Goal: Information Seeking & Learning: Learn about a topic

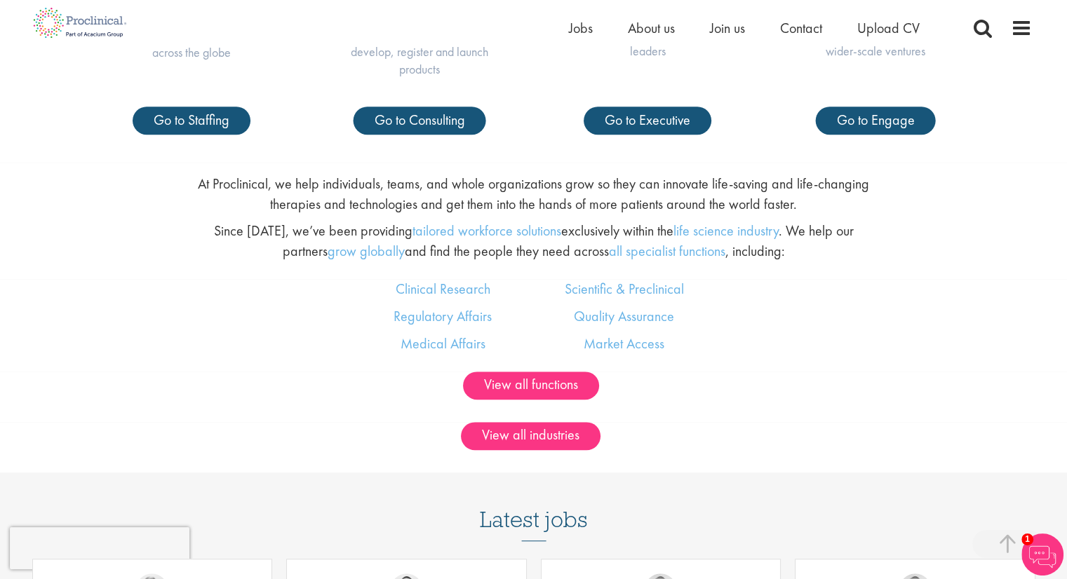
scroll to position [809, 0]
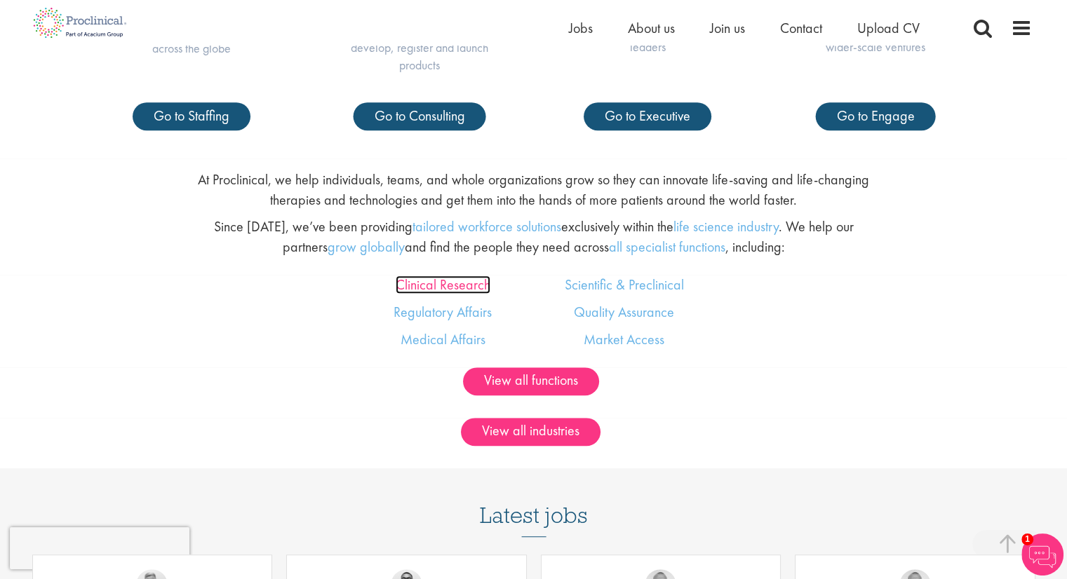
click at [455, 286] on link "Clinical Research" at bounding box center [443, 285] width 95 height 18
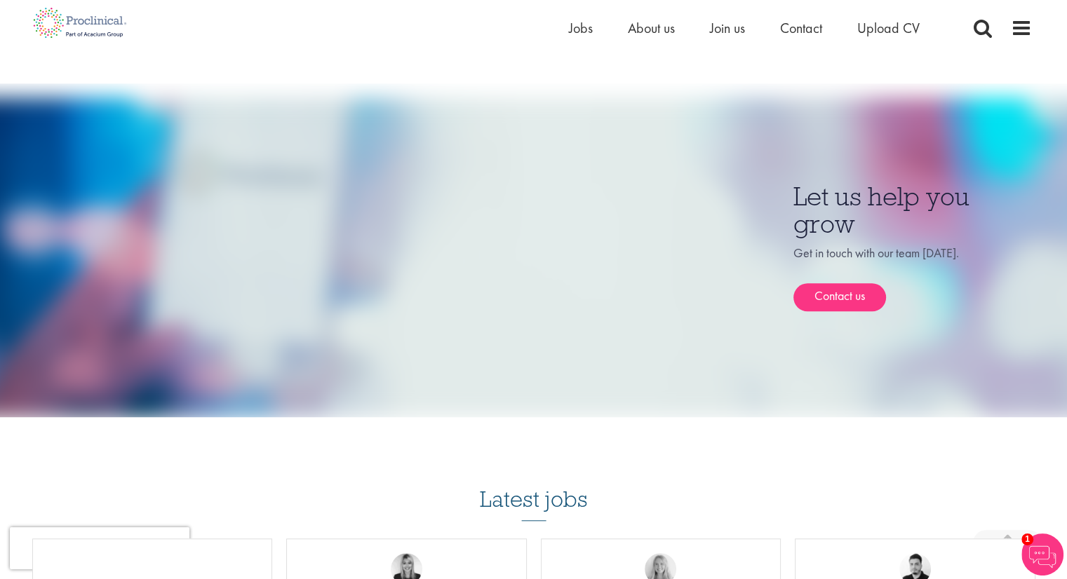
scroll to position [1009, 0]
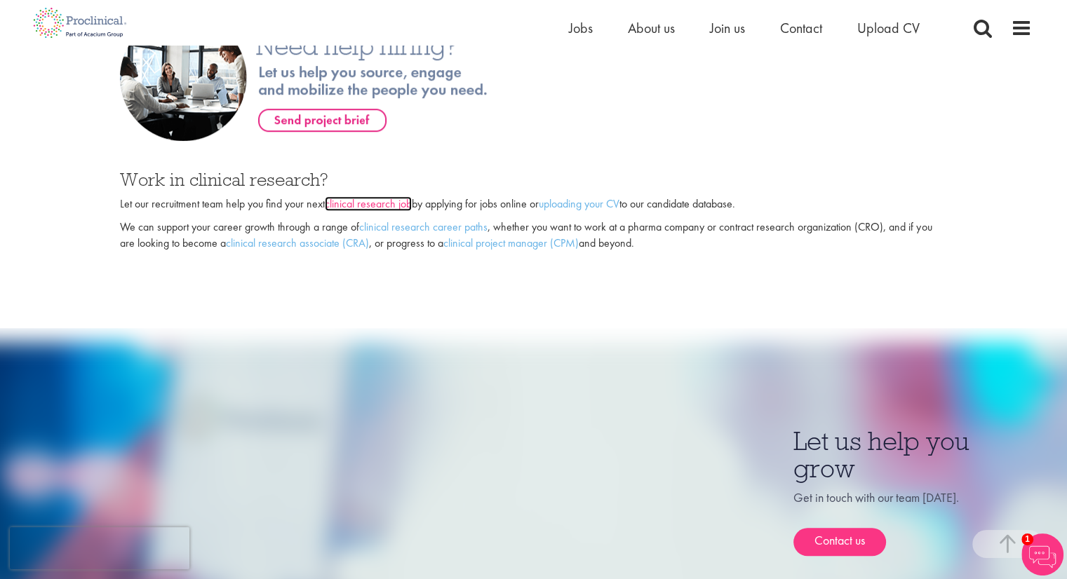
click at [396, 204] on link "clinical research job" at bounding box center [368, 203] width 87 height 15
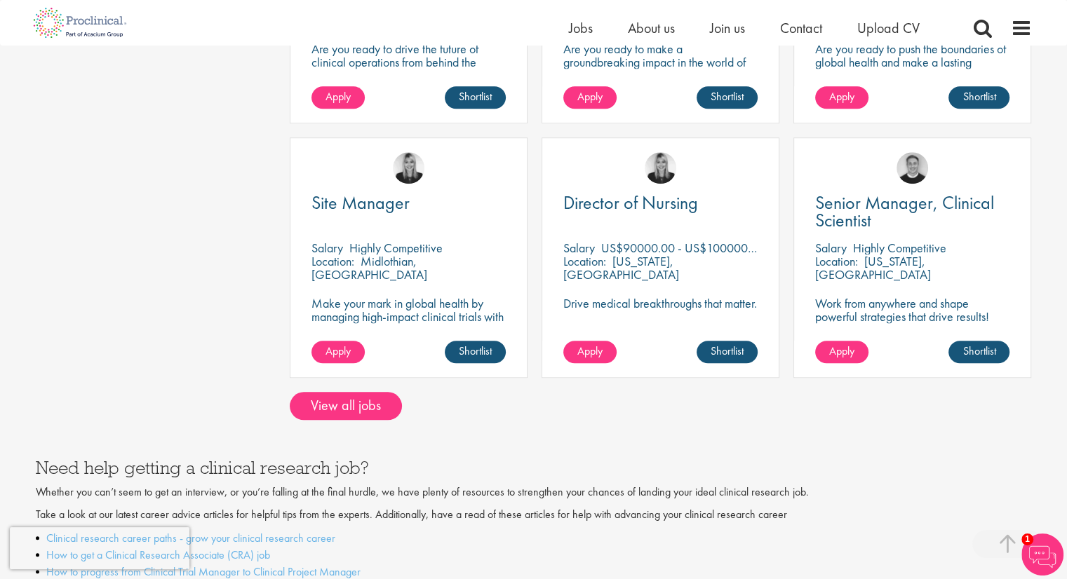
scroll to position [1114, 0]
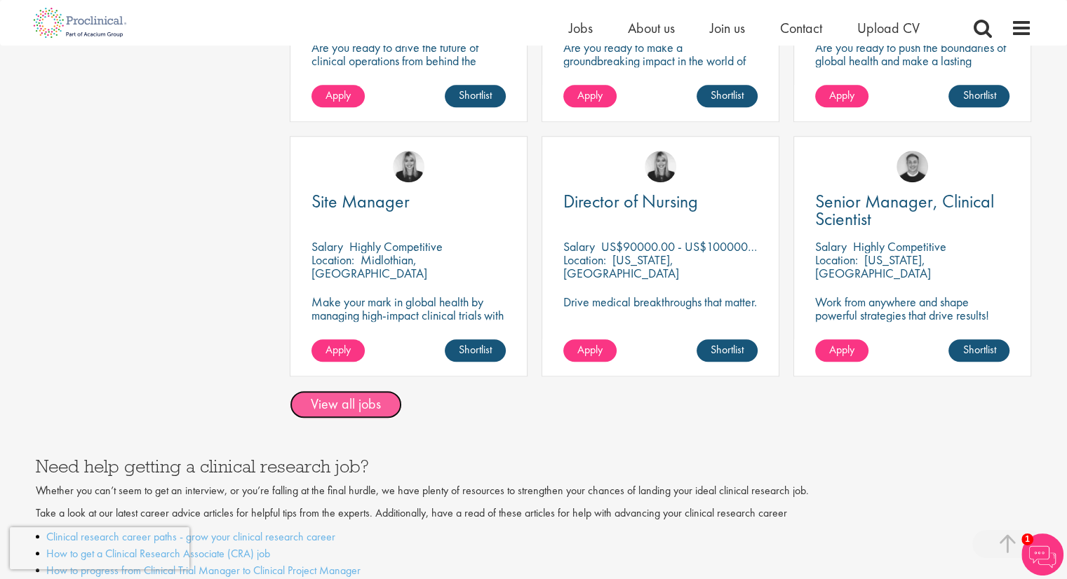
click at [372, 391] on link "View all jobs" at bounding box center [346, 405] width 112 height 28
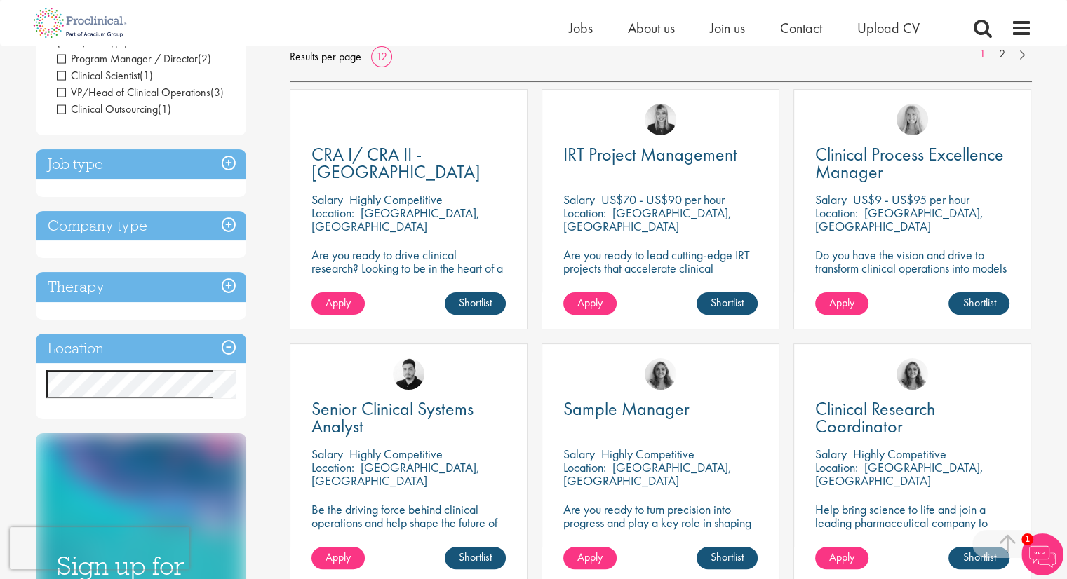
scroll to position [230, 0]
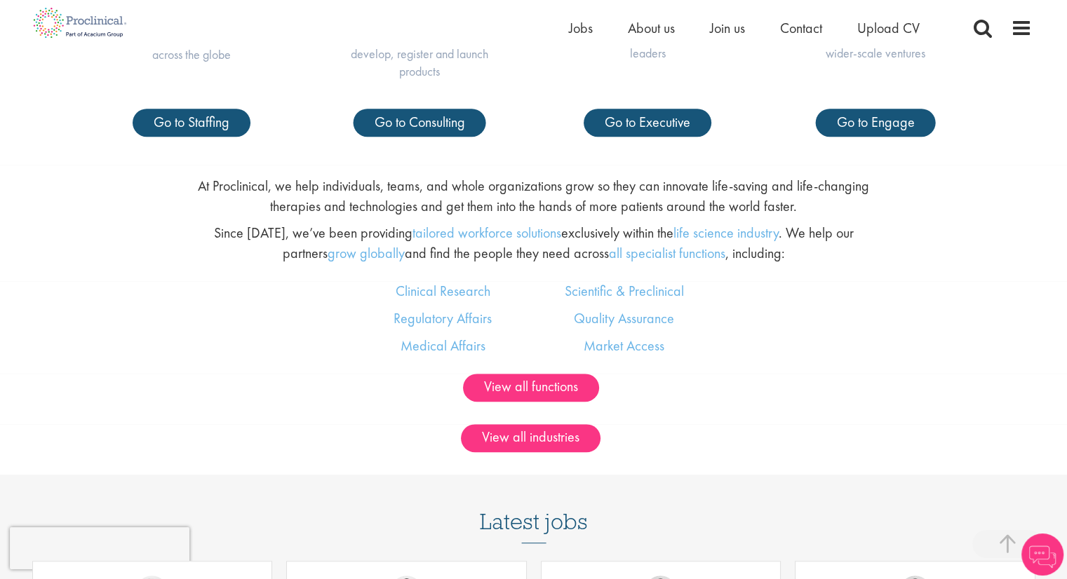
scroll to position [802, 0]
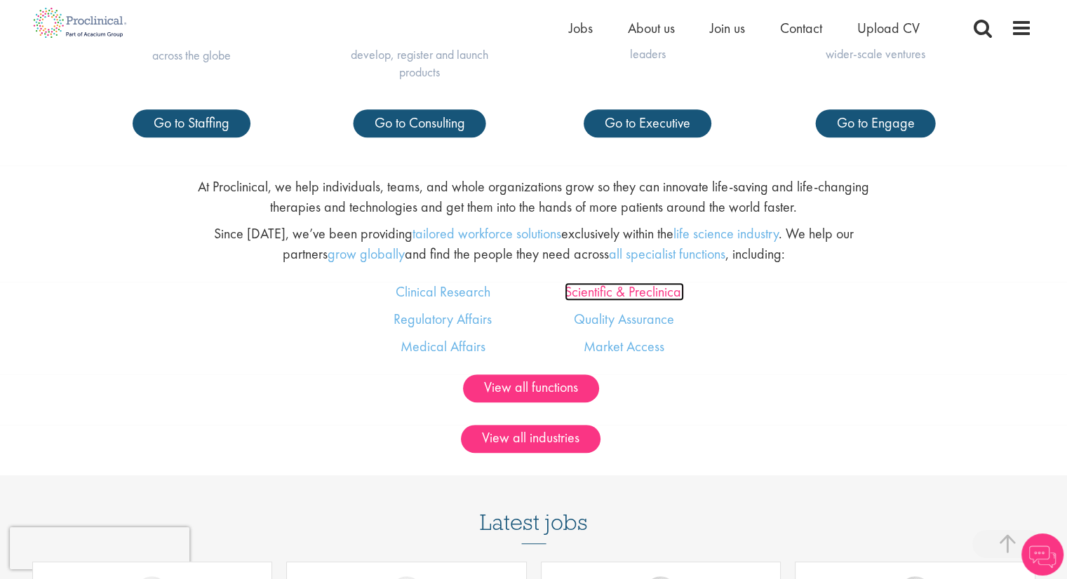
click at [620, 288] on link "Scientific & Preclinical" at bounding box center [624, 292] width 119 height 18
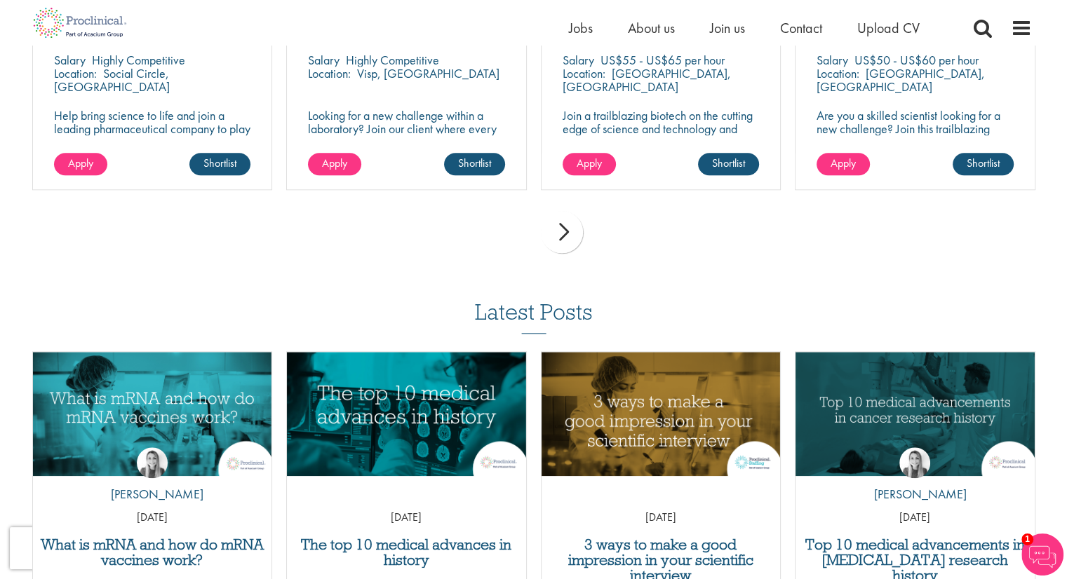
scroll to position [1347, 0]
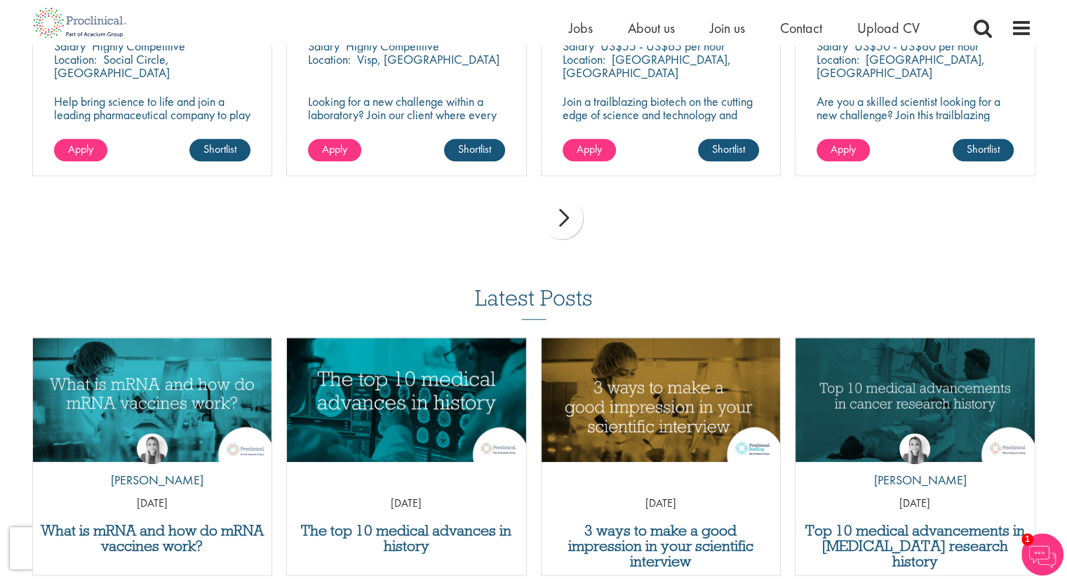
click at [560, 206] on div "next" at bounding box center [562, 218] width 42 height 42
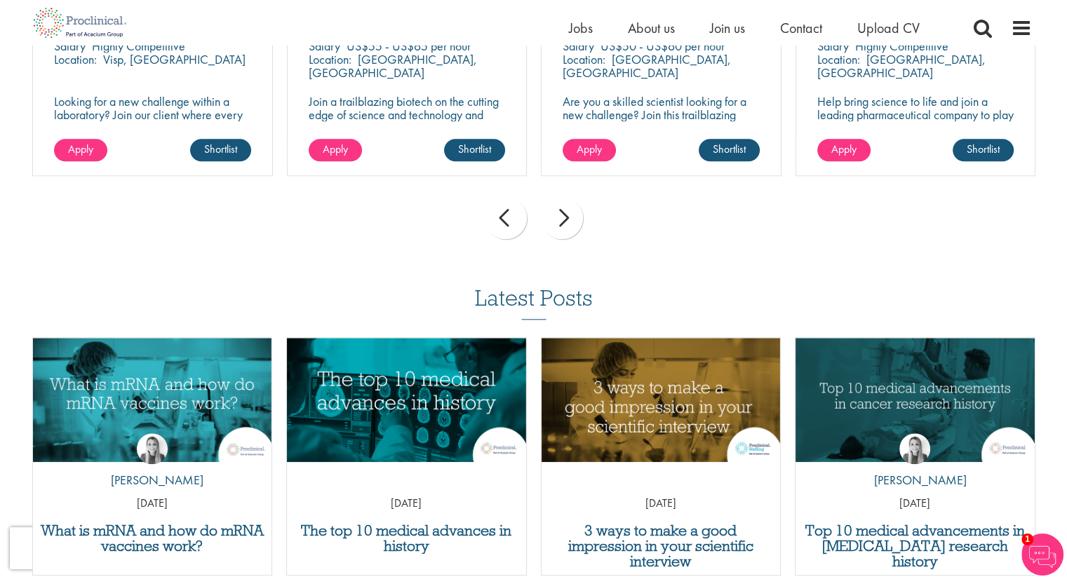
click at [560, 206] on div "next" at bounding box center [562, 218] width 42 height 42
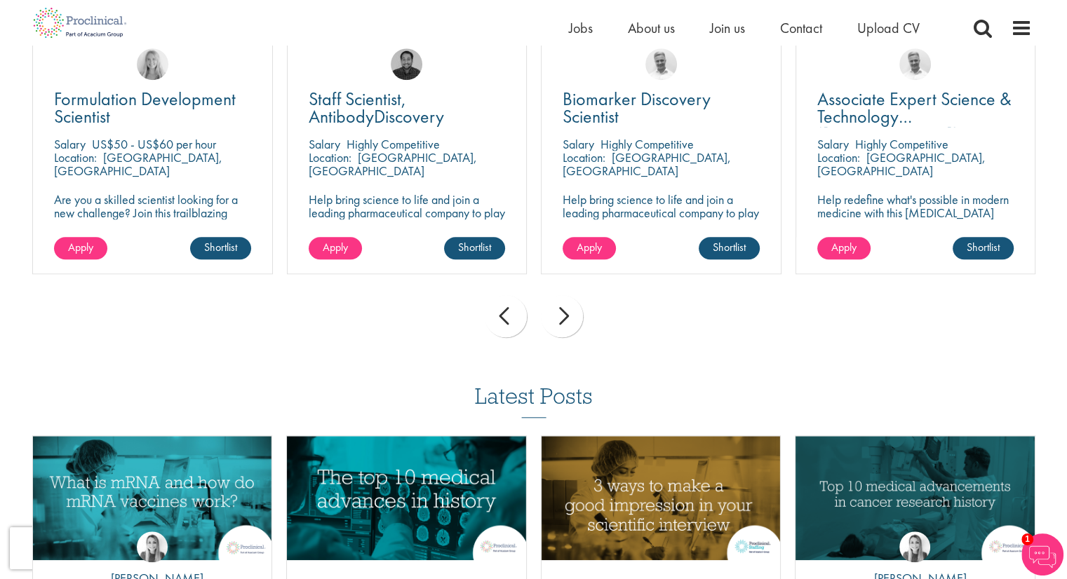
scroll to position [1192, 0]
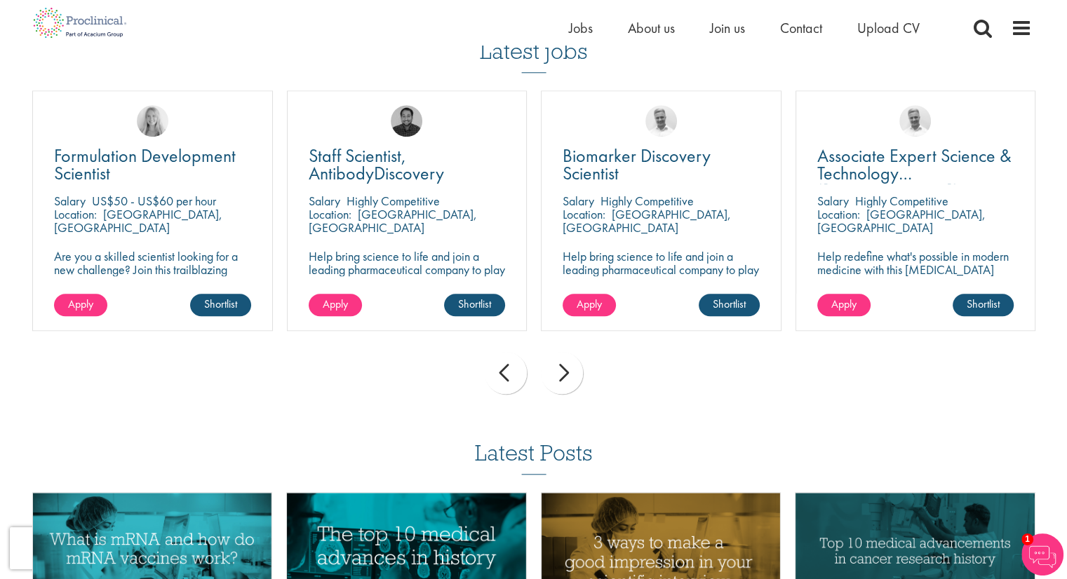
click at [567, 365] on div "next" at bounding box center [562, 373] width 42 height 42
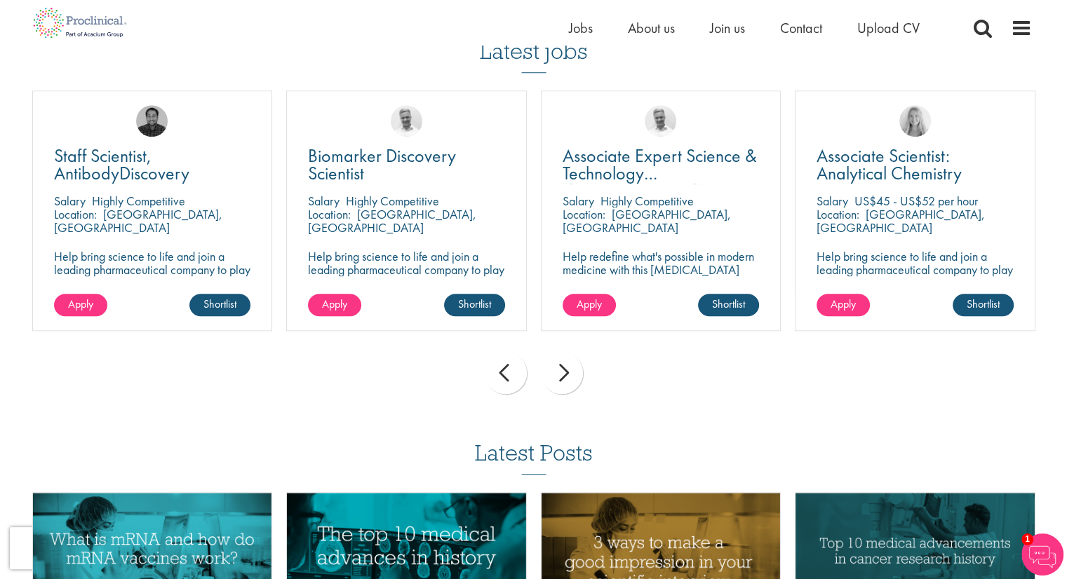
click at [567, 365] on div "next" at bounding box center [562, 373] width 42 height 42
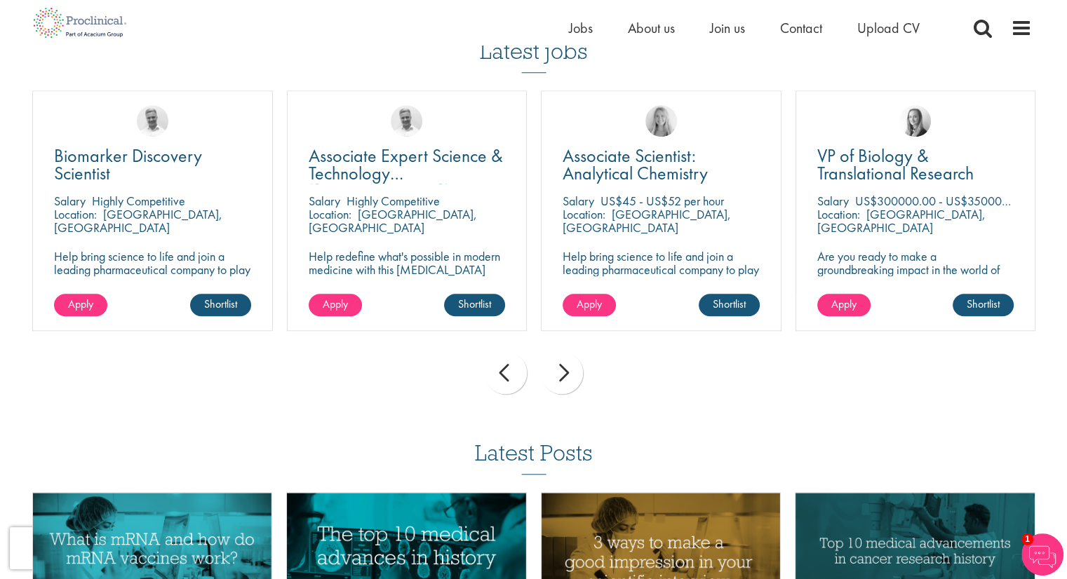
click at [567, 365] on div "next" at bounding box center [562, 373] width 42 height 42
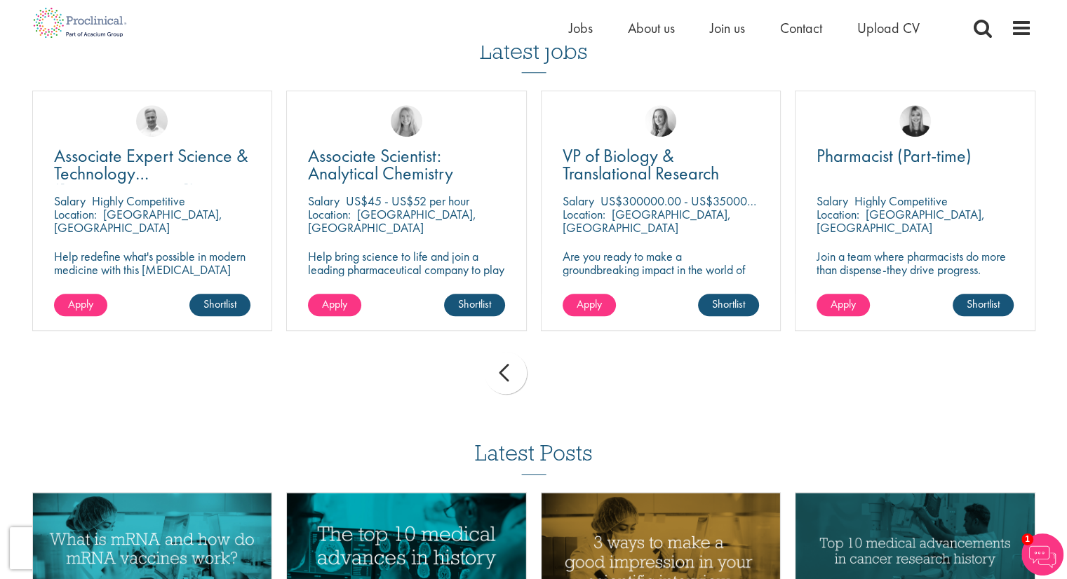
click at [567, 365] on div "prev next" at bounding box center [533, 375] width 1017 height 61
